Goal: Contribute content

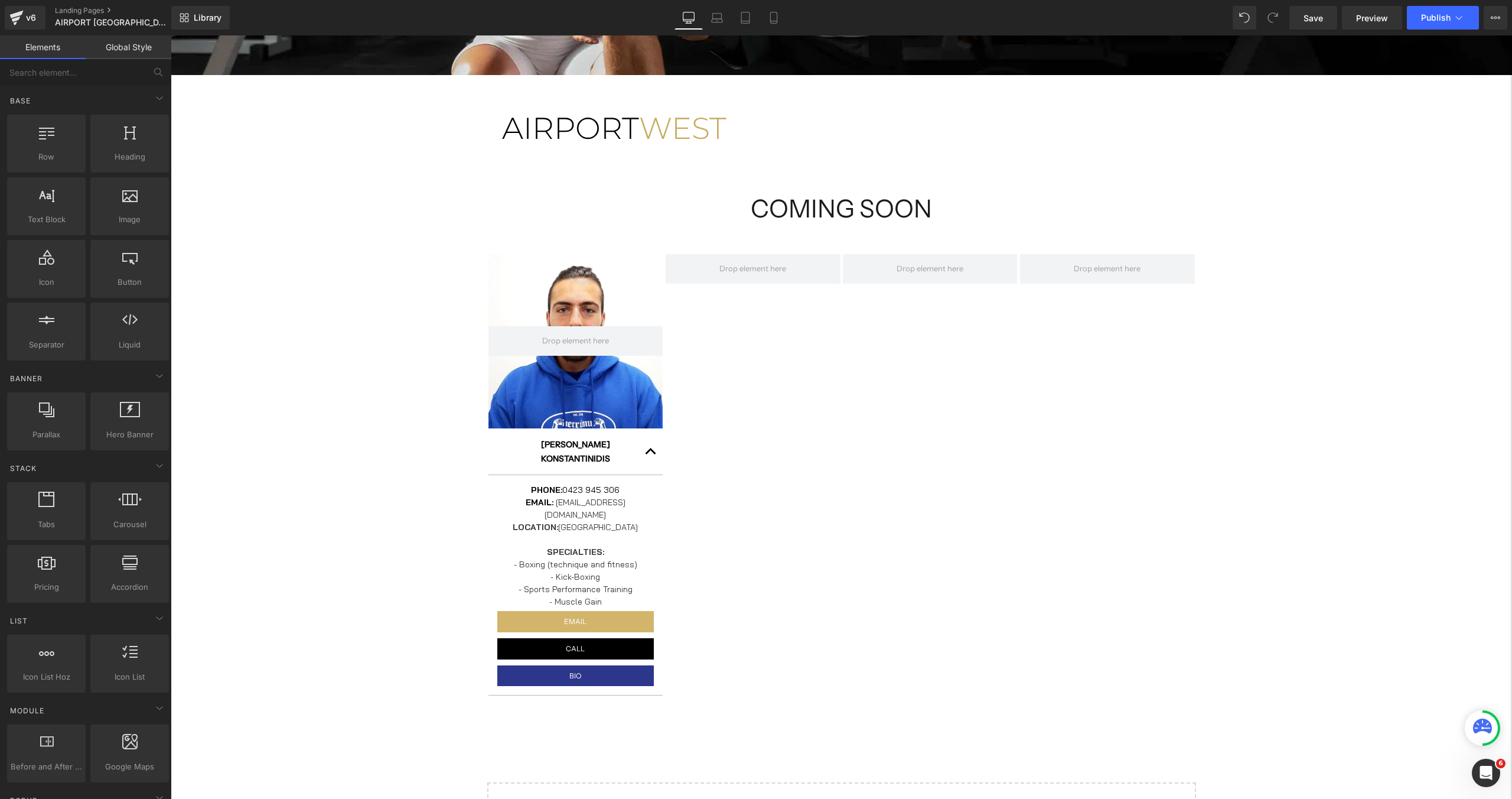
click at [425, 329] on div "[GEOGRAPHIC_DATA] [GEOGRAPHIC_DATA] Row COMING SOON Heading Row Hero Banner [PE…" at bounding box center [841, 267] width 1341 height 1223
click at [536, 183] on icon at bounding box center [533, 179] width 8 height 9
click at [562, 182] on icon at bounding box center [564, 179] width 8 height 8
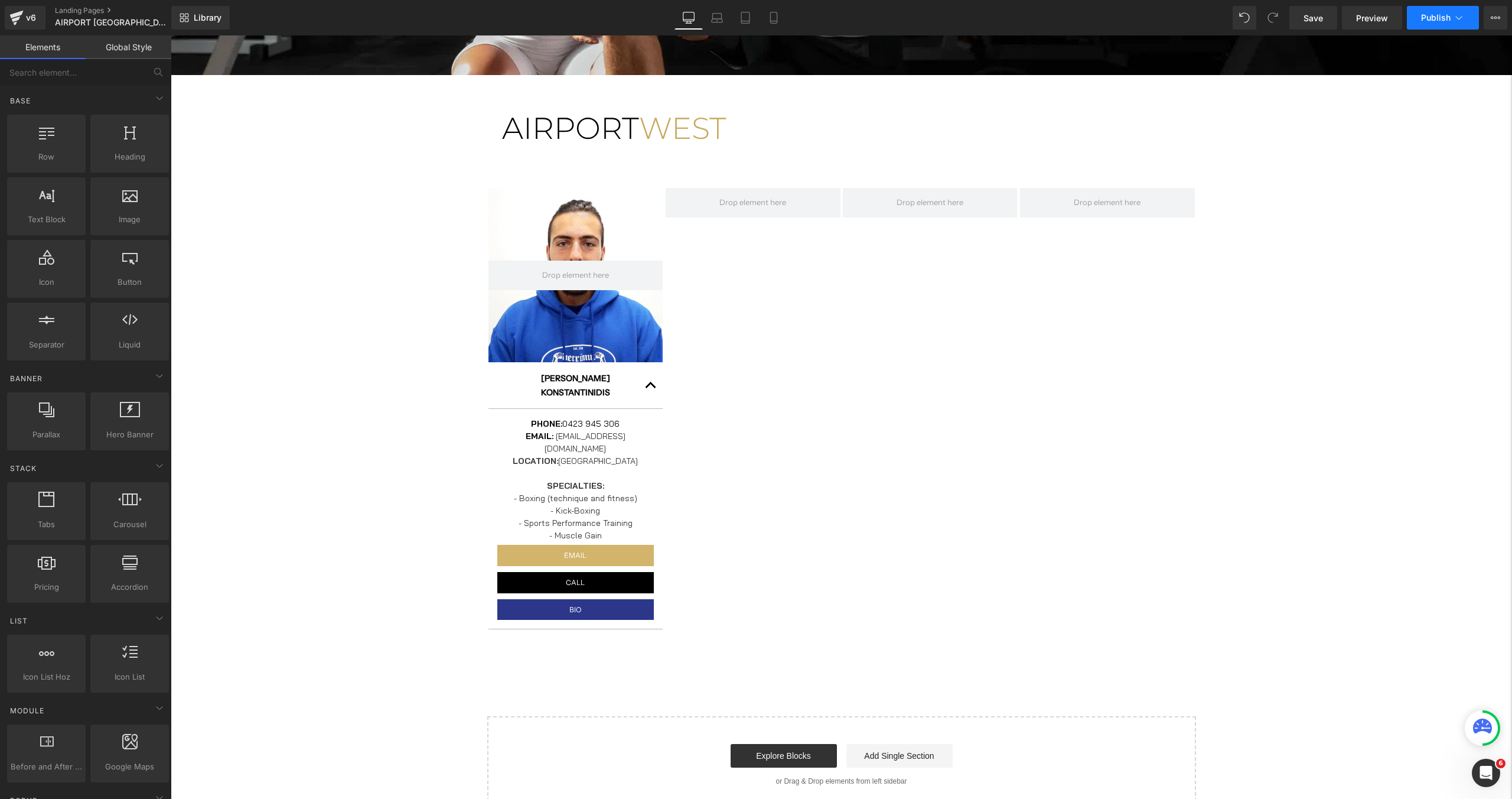
click at [1443, 24] on button "Publish" at bounding box center [1442, 17] width 72 height 24
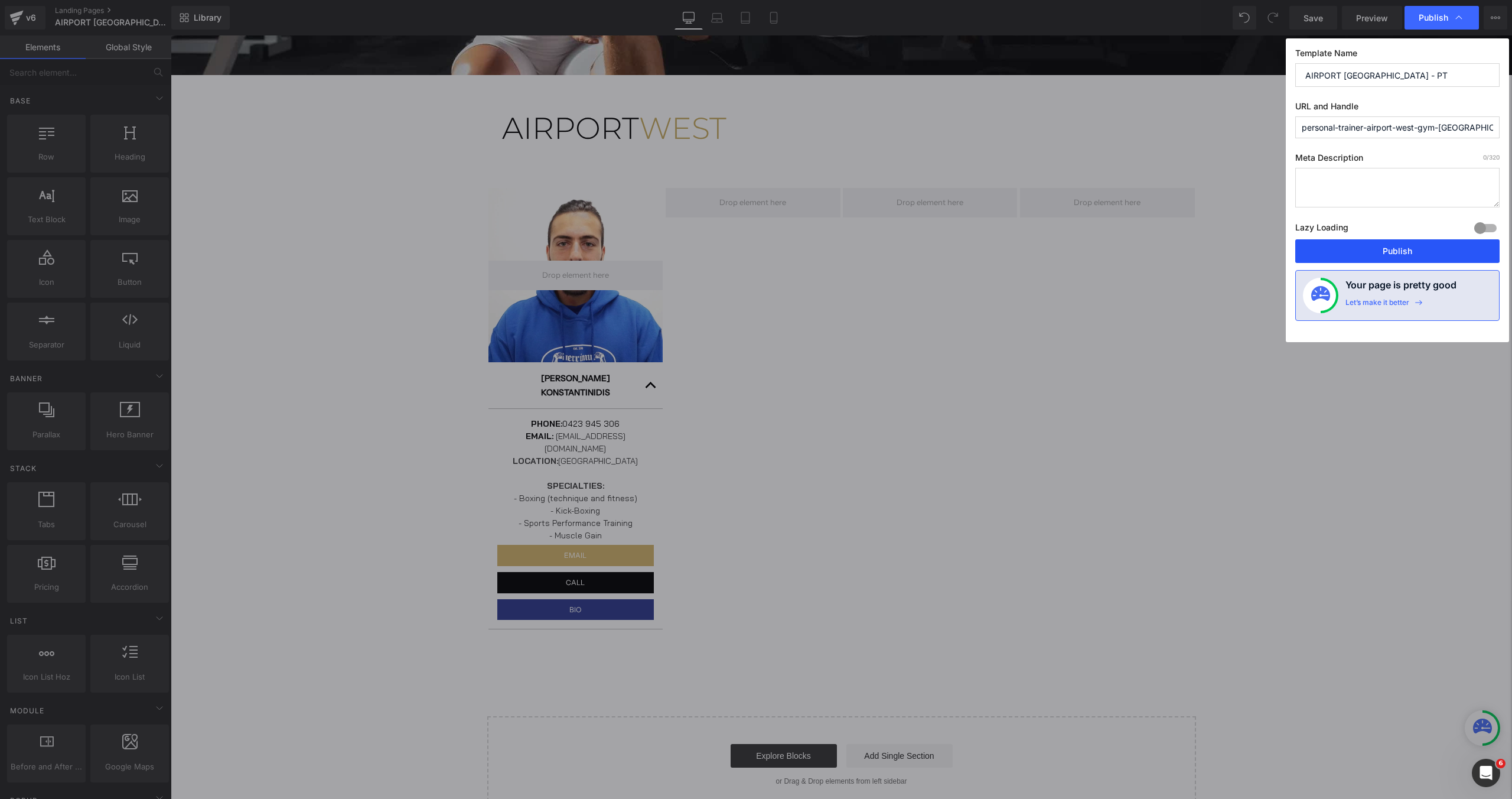
click at [1391, 255] on button "Publish" at bounding box center [1397, 251] width 204 height 24
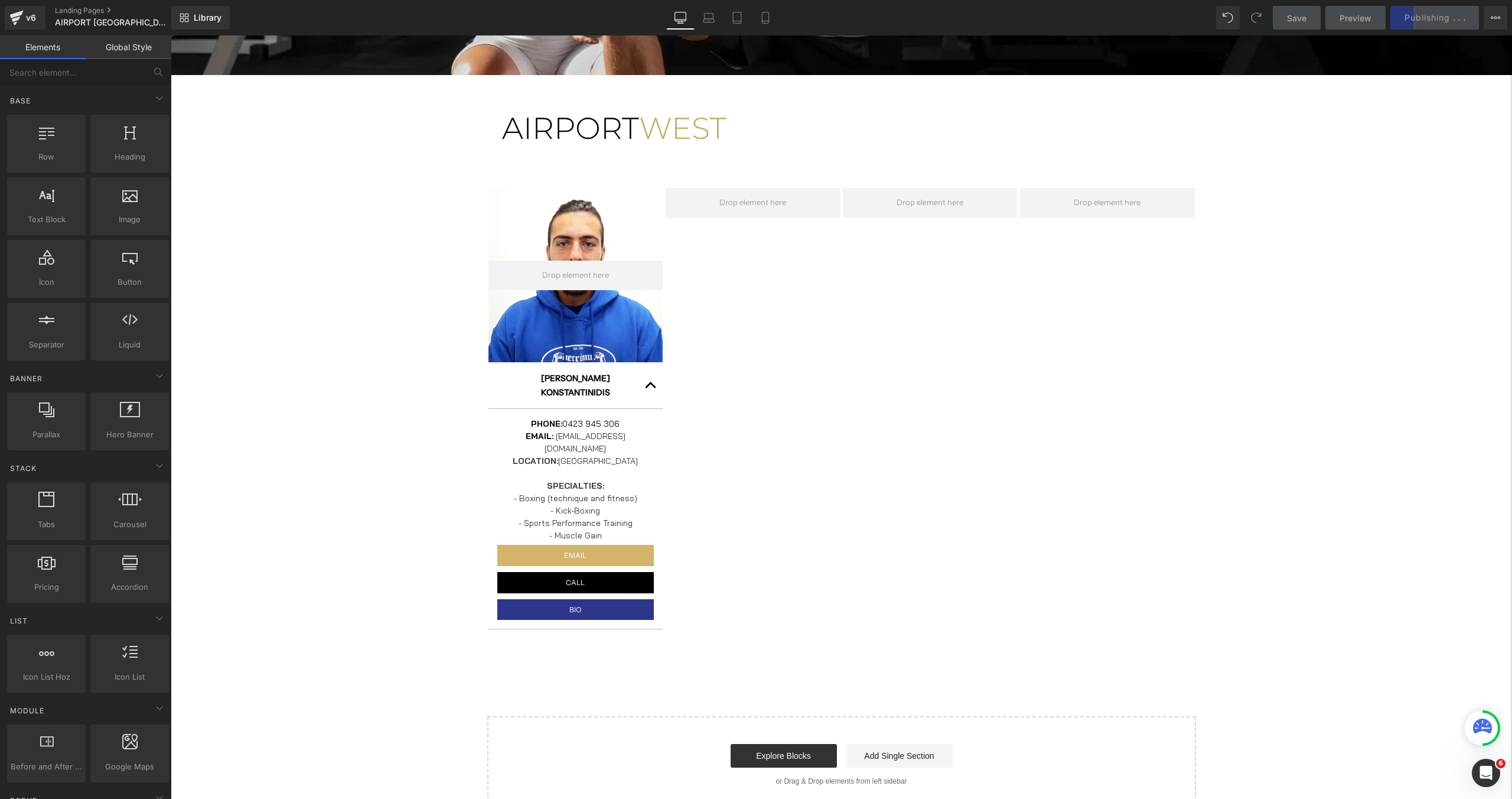
click at [1282, 391] on div "[GEOGRAPHIC_DATA] [GEOGRAPHIC_DATA] Hero Banner [PERSON_NAME] Text Block PHONE:…" at bounding box center [841, 234] width 1341 height 1157
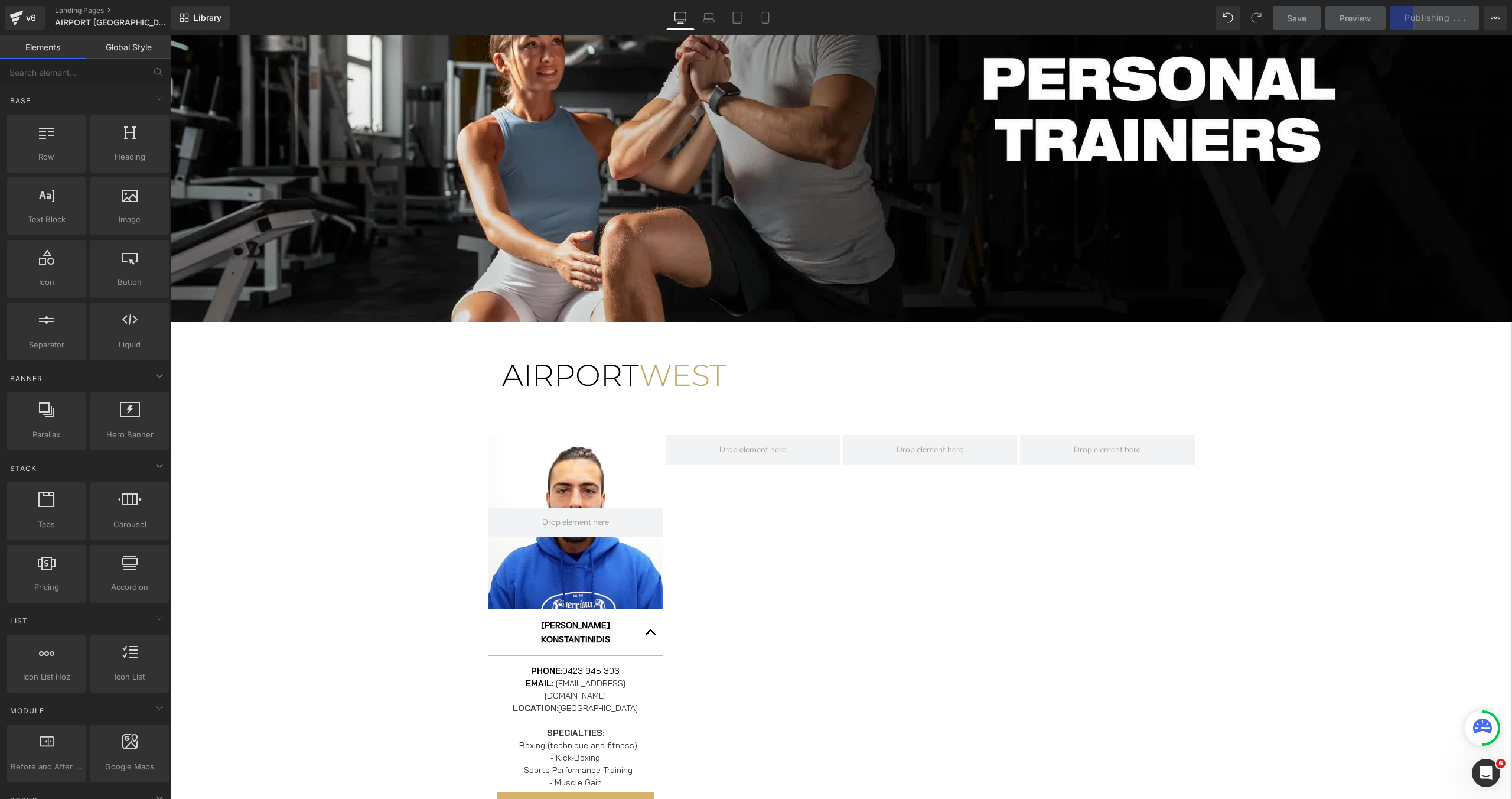
scroll to position [186, 0]
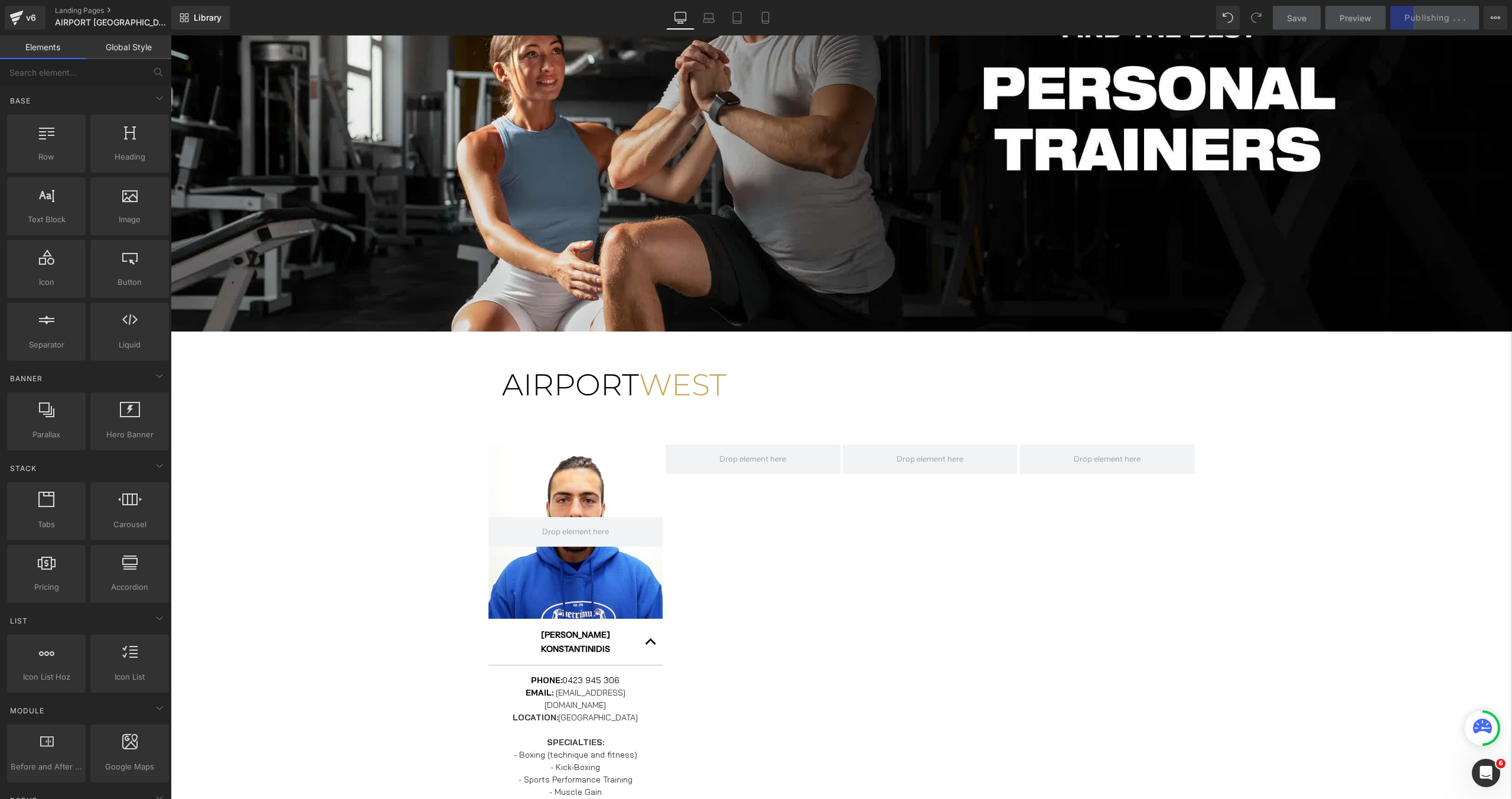
click at [1292, 26] on link "Save" at bounding box center [1296, 17] width 48 height 24
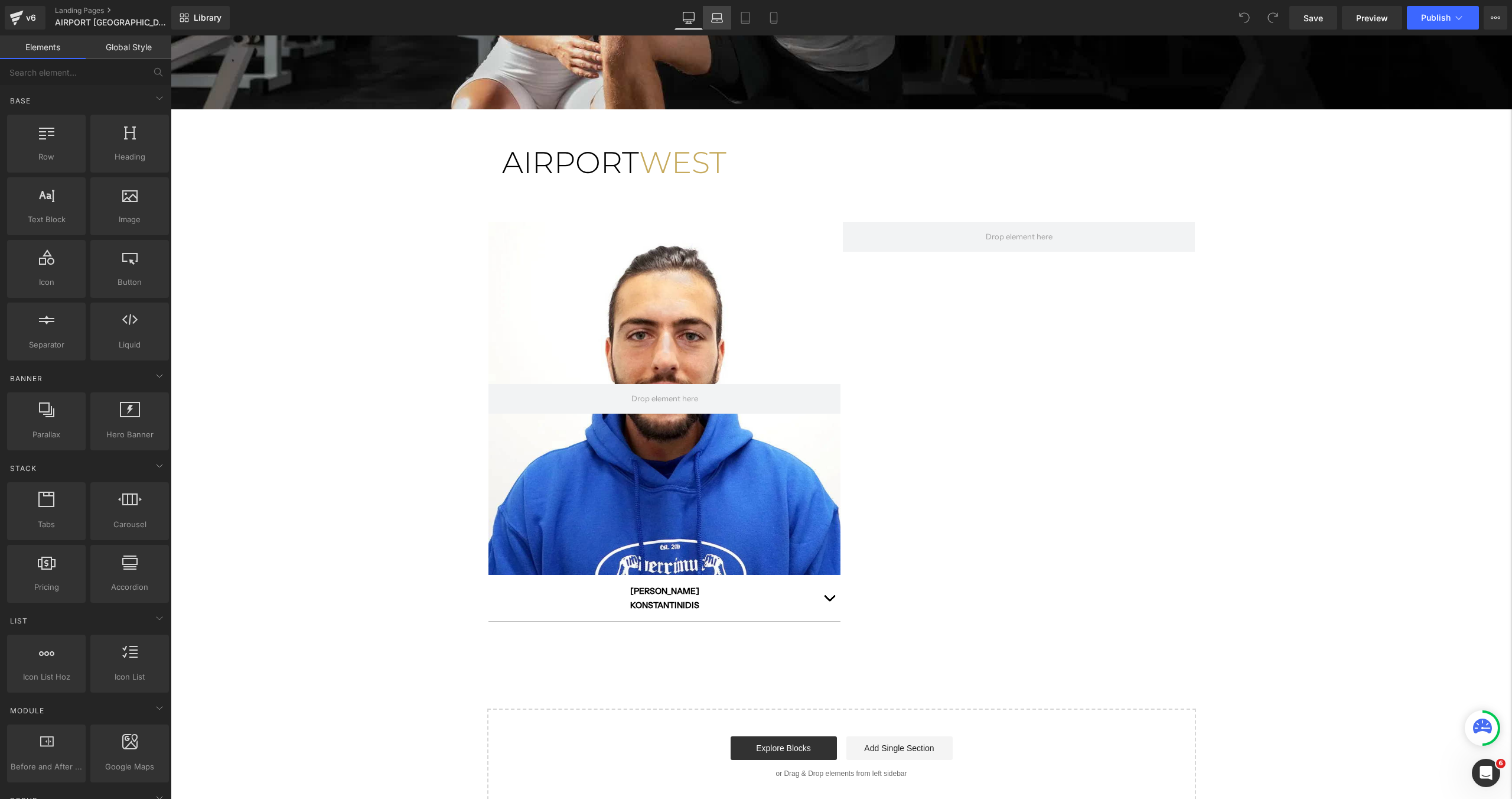
click at [715, 21] on icon at bounding box center [717, 21] width 11 height 4
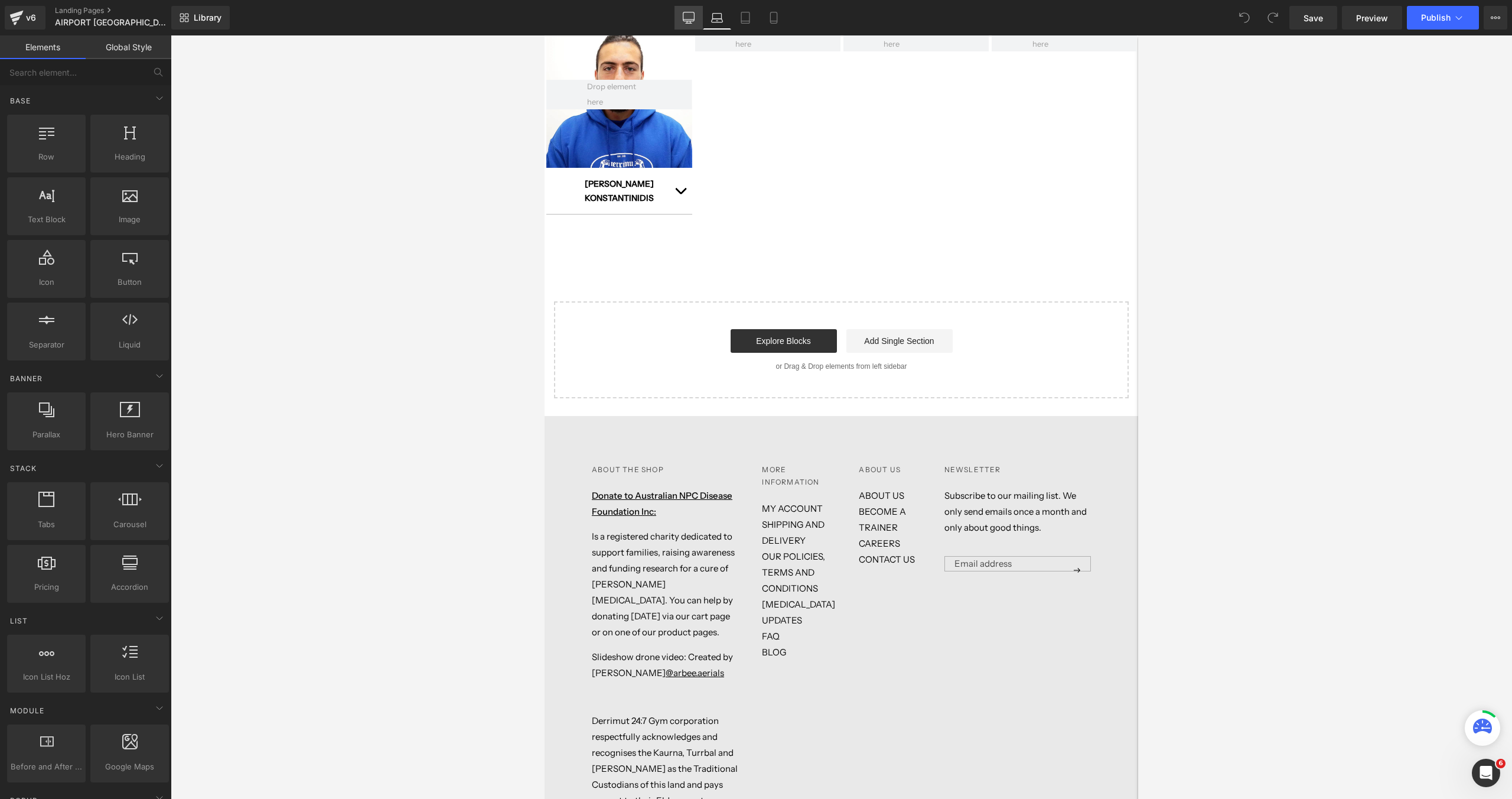
click at [689, 19] on icon at bounding box center [688, 18] width 12 height 12
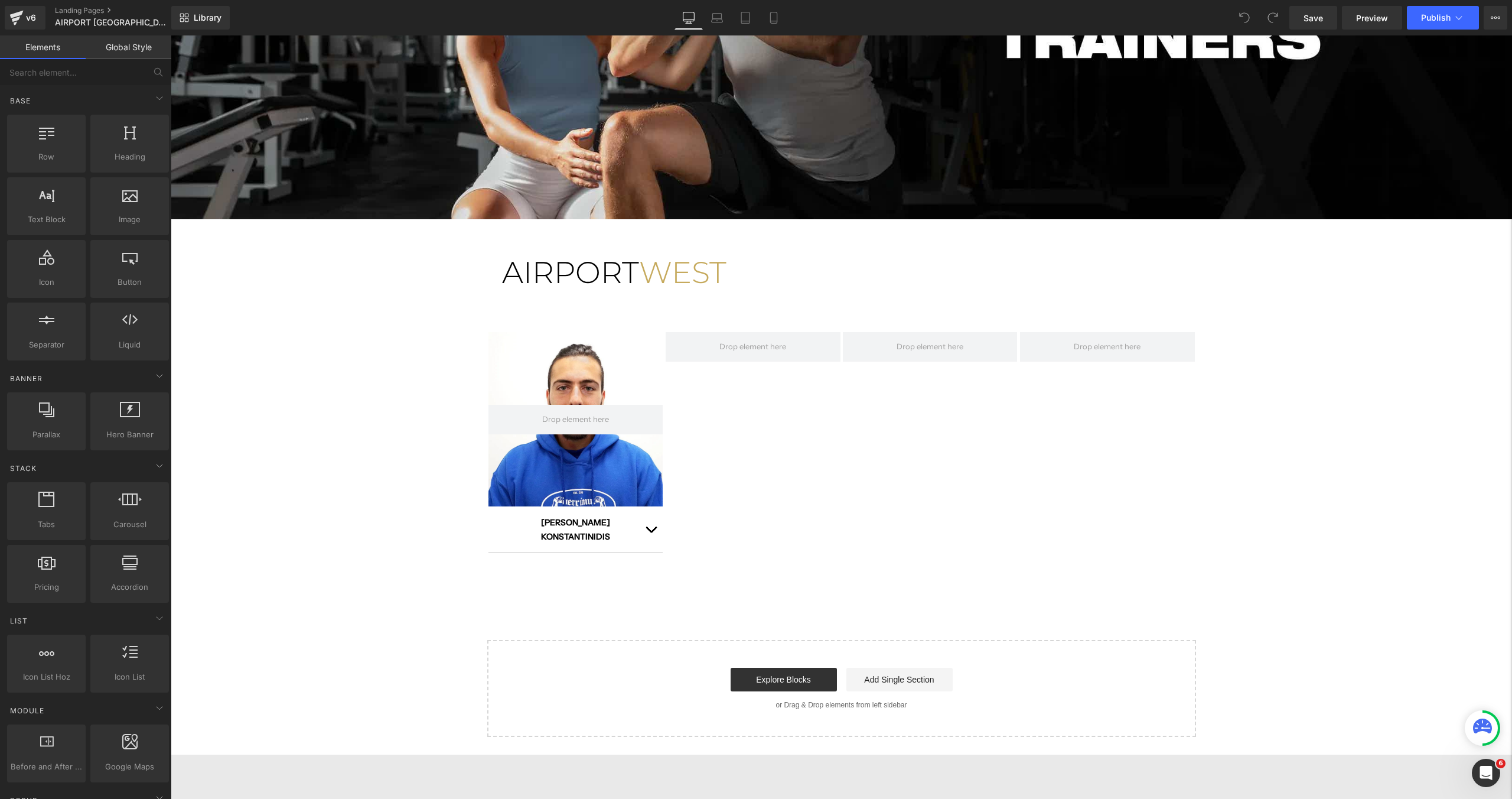
scroll to position [149, 0]
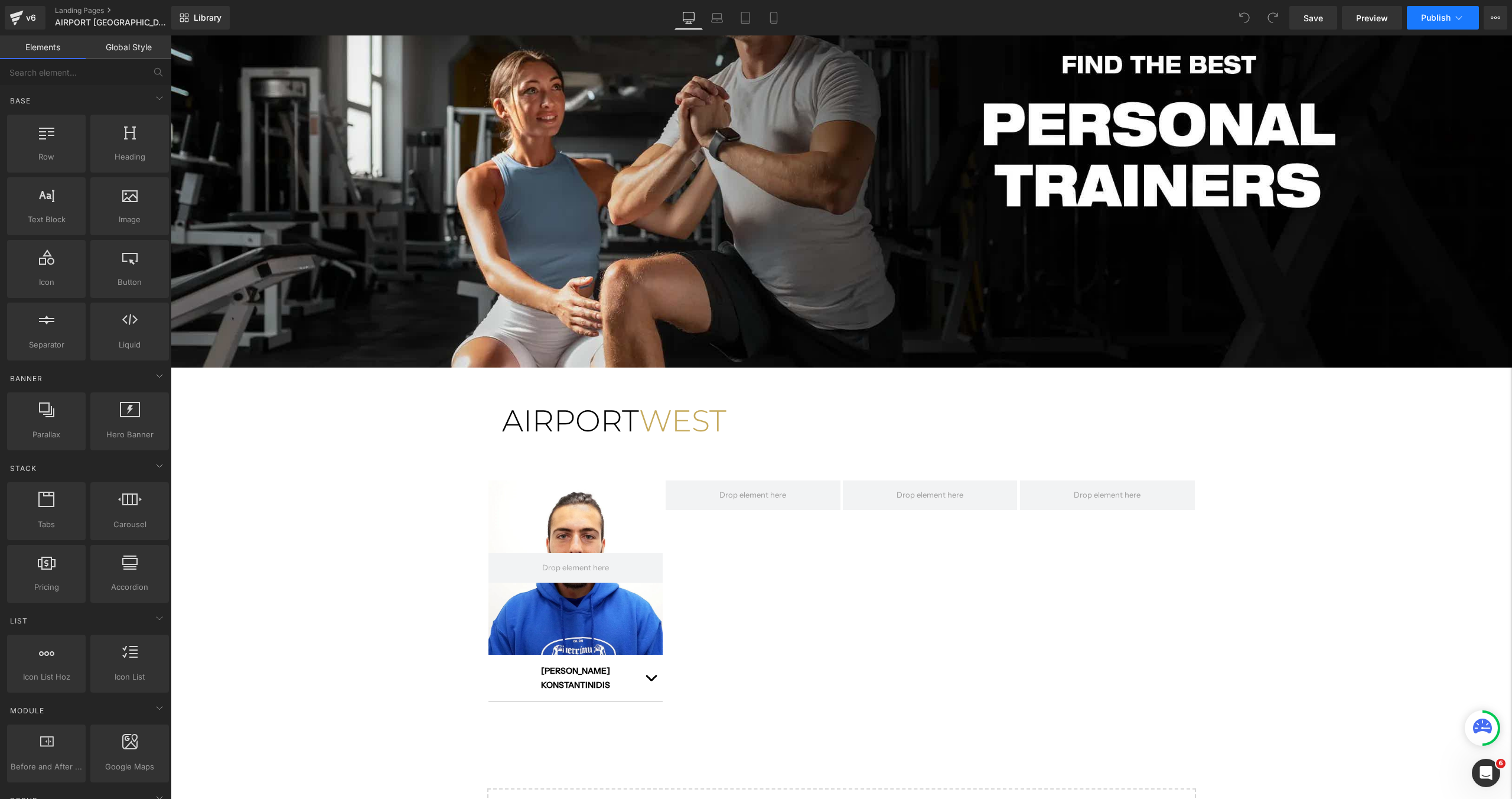
click at [1453, 19] on icon at bounding box center [1458, 18] width 12 height 12
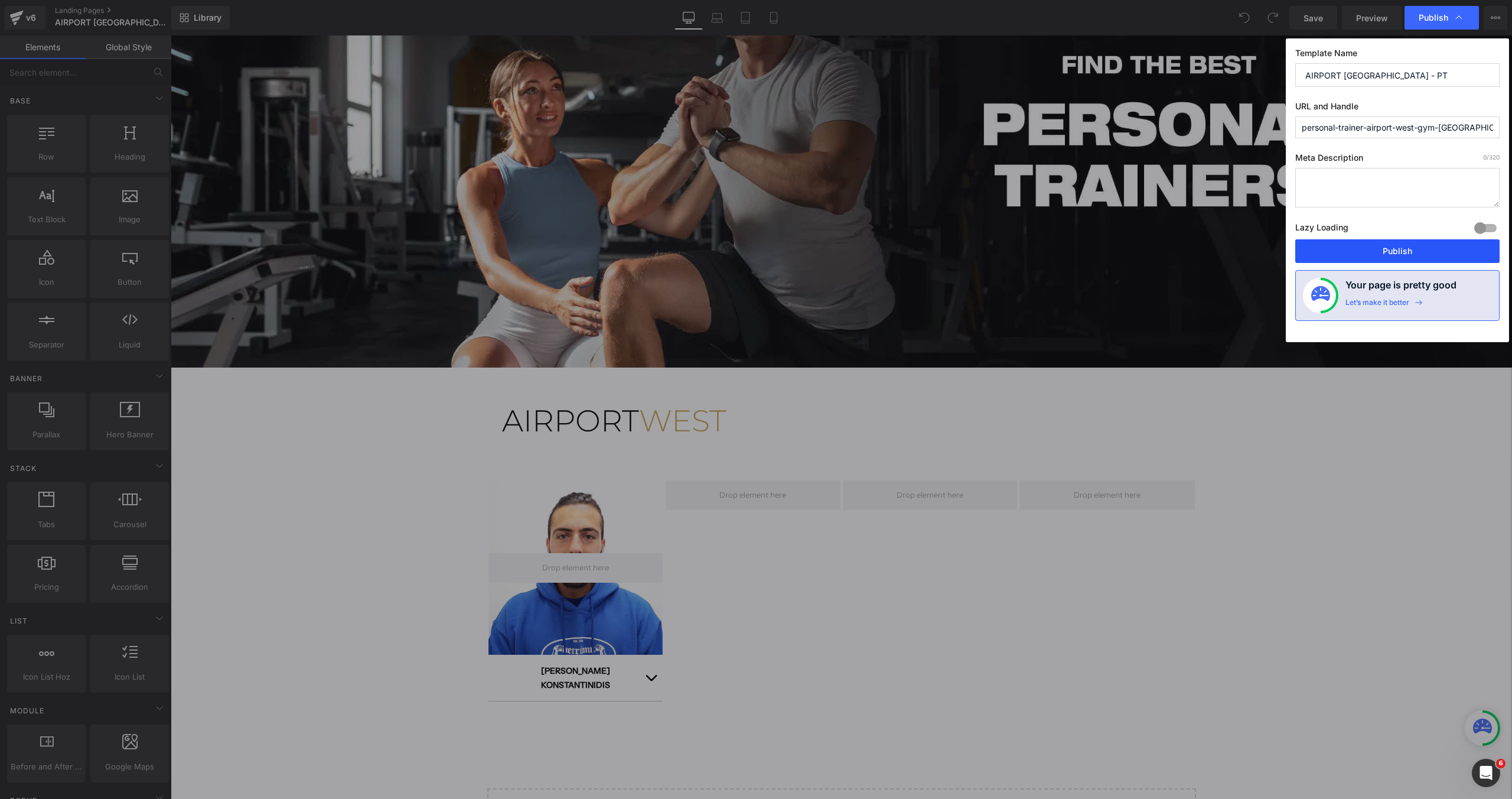
click at [1363, 256] on button "Publish" at bounding box center [1397, 251] width 204 height 24
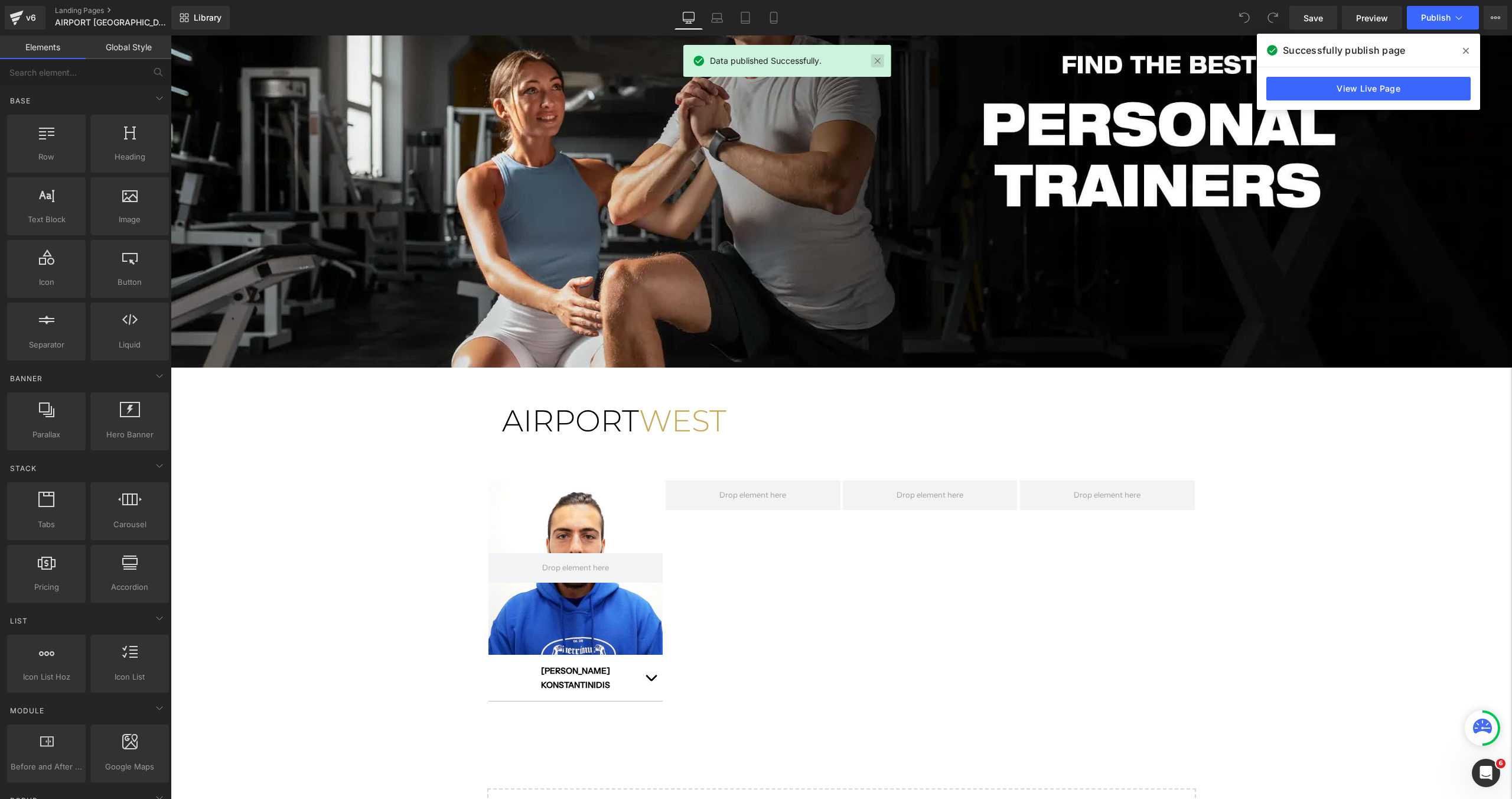
click at [879, 63] on link at bounding box center [877, 61] width 13 height 13
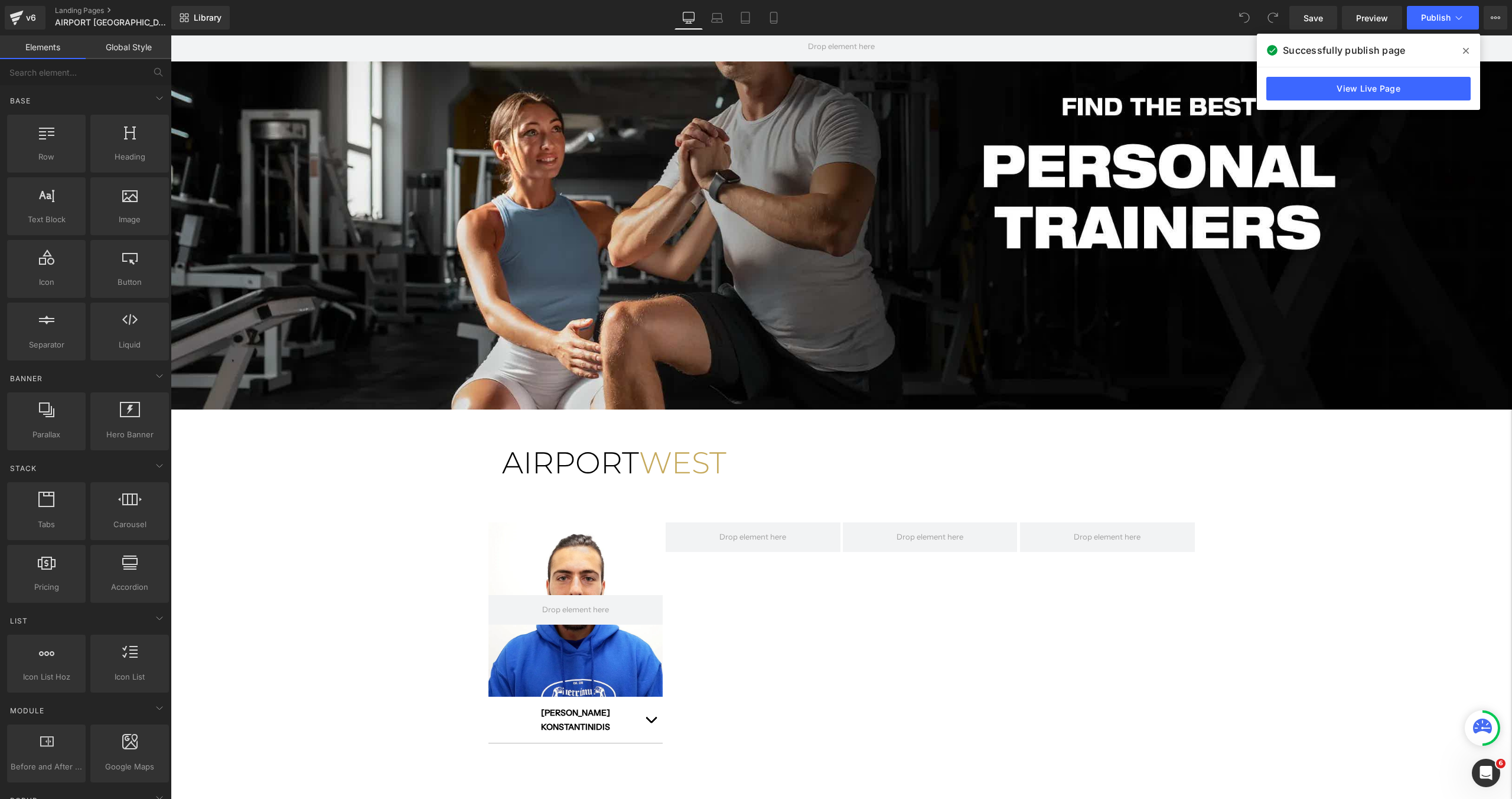
scroll to position [34, 0]
